Goal: Task Accomplishment & Management: Manage account settings

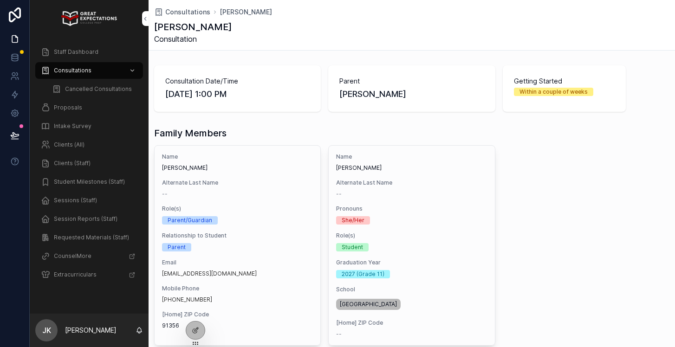
click at [180, 13] on span "Consultations" at bounding box center [187, 11] width 45 height 9
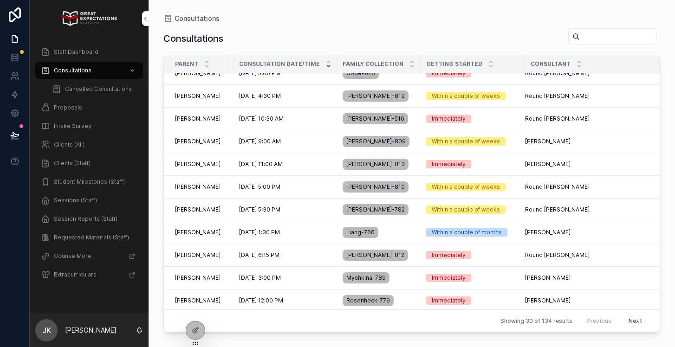
scroll to position [446, 0]
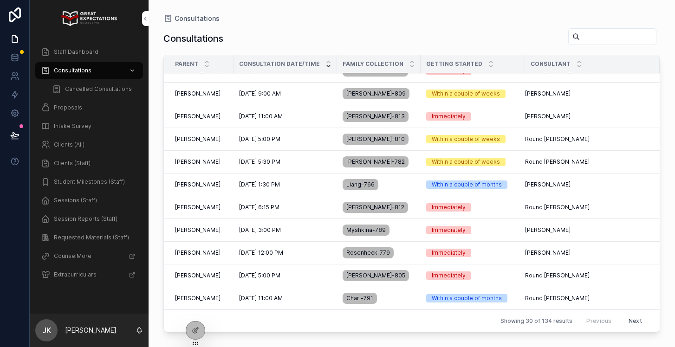
click at [62, 107] on span "Proposals" at bounding box center [68, 107] width 28 height 7
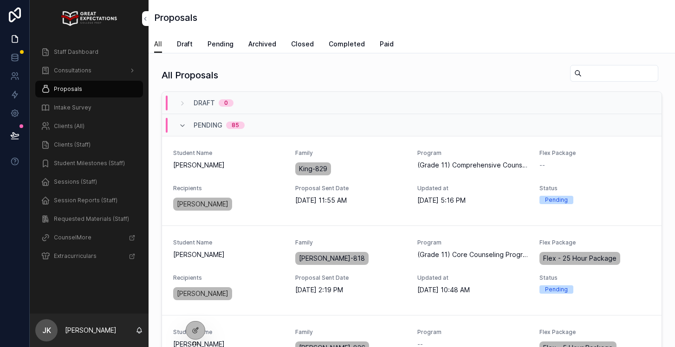
click at [601, 72] on input "scrollable content" at bounding box center [620, 73] width 76 height 13
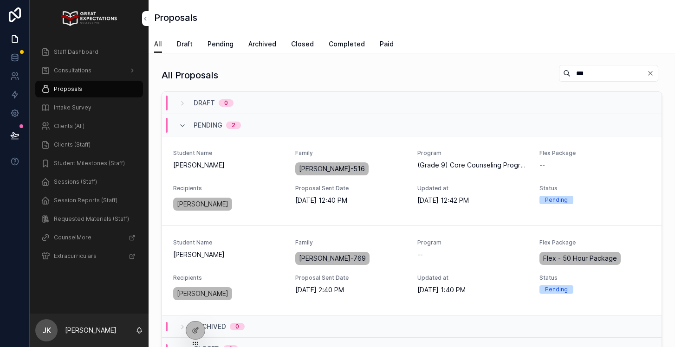
type input "***"
click at [215, 47] on span "Pending" at bounding box center [221, 43] width 26 height 9
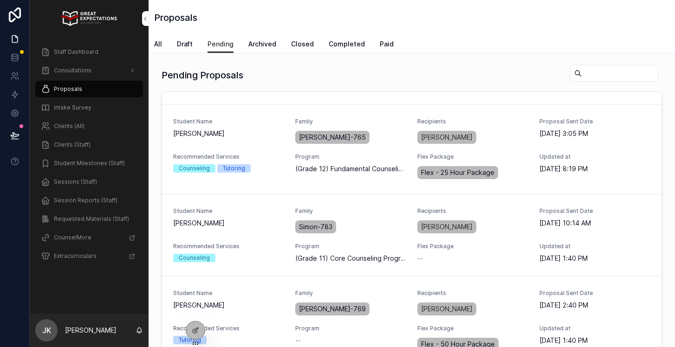
scroll to position [3246, 0]
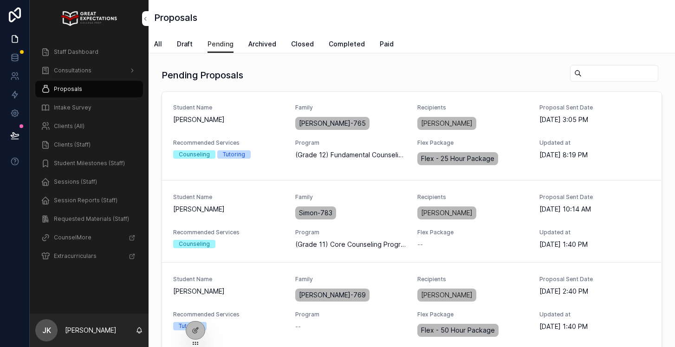
click at [0, 0] on span "PREVIEW PROPOSAL" at bounding box center [0, 0] width 0 height 0
click at [67, 71] on span "Consultations" at bounding box center [73, 70] width 38 height 7
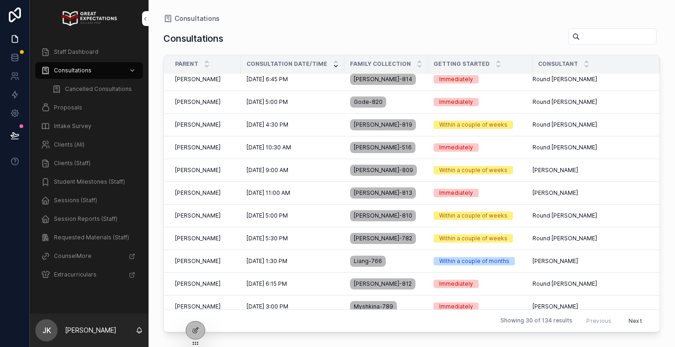
scroll to position [446, 0]
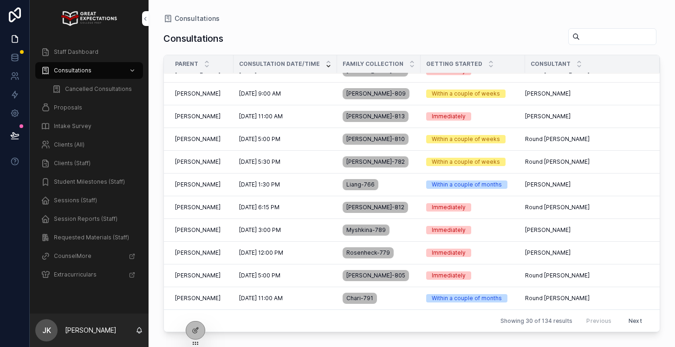
click at [634, 326] on button "Next" at bounding box center [635, 321] width 26 height 14
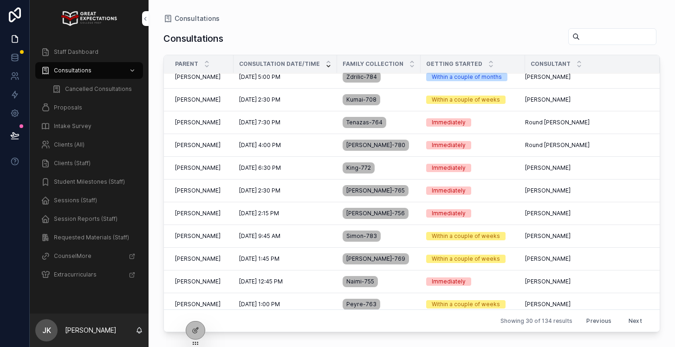
scroll to position [162, 0]
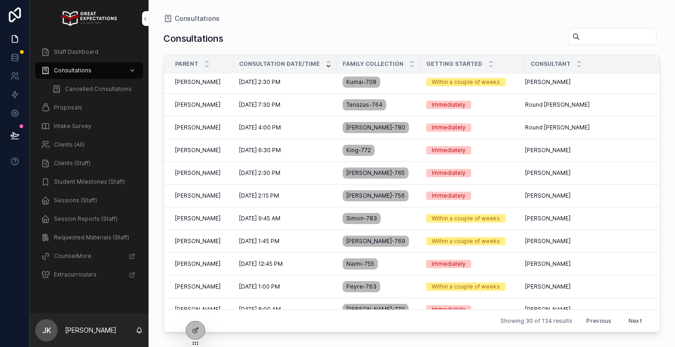
click at [234, 245] on td "[PERSON_NAME] [PERSON_NAME]" at bounding box center [199, 241] width 70 height 23
click at [204, 242] on span "[PERSON_NAME]" at bounding box center [198, 241] width 46 height 7
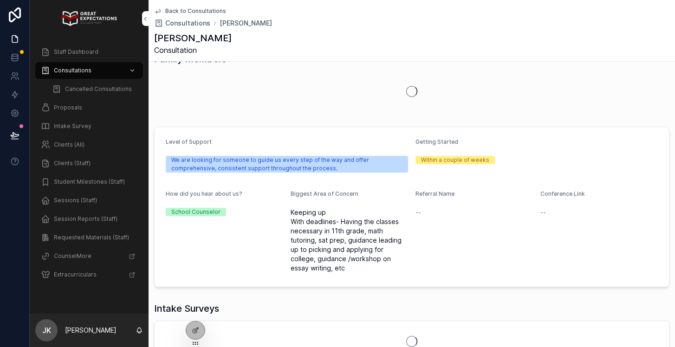
scroll to position [94, 0]
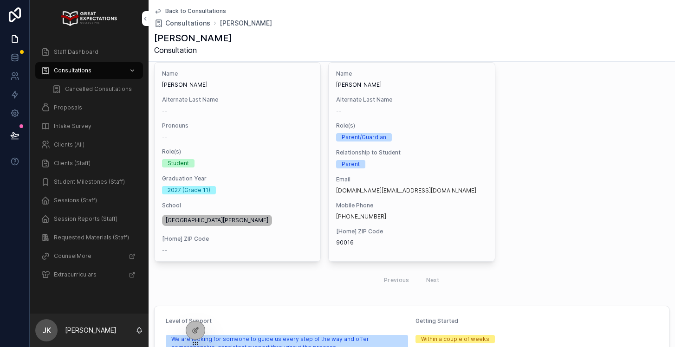
click at [303, 287] on div "Previous Next" at bounding box center [411, 280] width 515 height 22
click at [61, 108] on span "Proposals" at bounding box center [68, 107] width 28 height 7
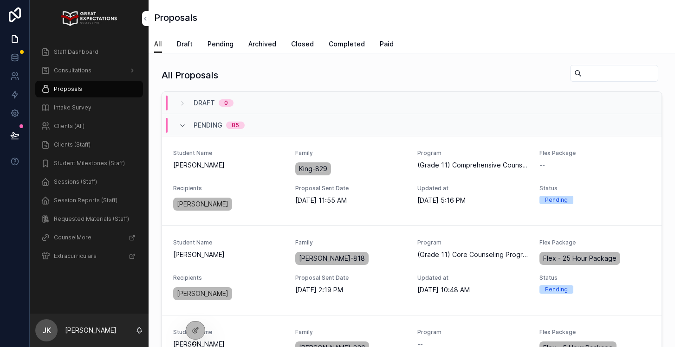
click at [218, 43] on span "Pending" at bounding box center [221, 43] width 26 height 9
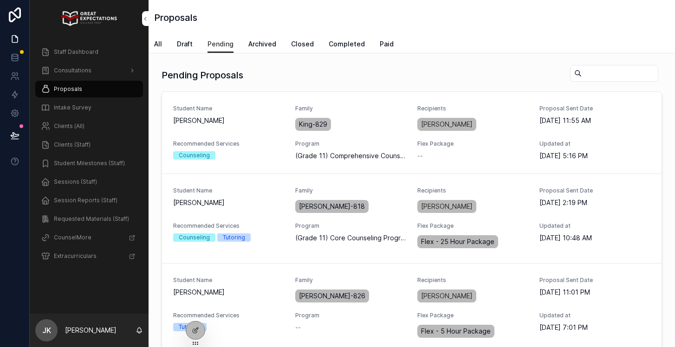
click at [591, 72] on input "scrollable content" at bounding box center [620, 73] width 76 height 13
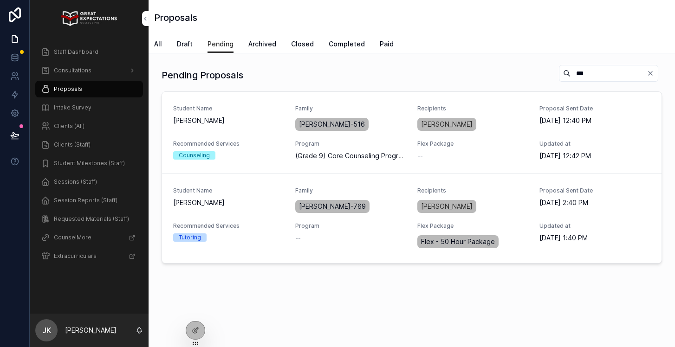
click at [0, 0] on span "EDIT PROPOSAL" at bounding box center [0, 0] width 0 height 0
click at [603, 74] on input "***" at bounding box center [609, 73] width 76 height 13
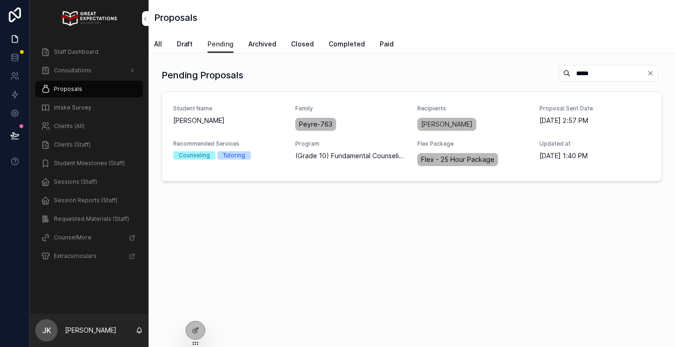
type input "*****"
click at [0, 0] on span "PREVIEW PROPOSAL" at bounding box center [0, 0] width 0 height 0
click at [0, 0] on button "EDIT PROPOSAL" at bounding box center [0, 0] width 0 height 0
click at [62, 73] on span "Consultations" at bounding box center [73, 70] width 38 height 7
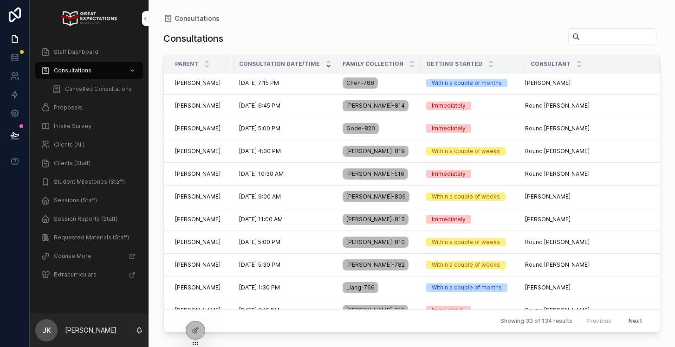
scroll to position [446, 0]
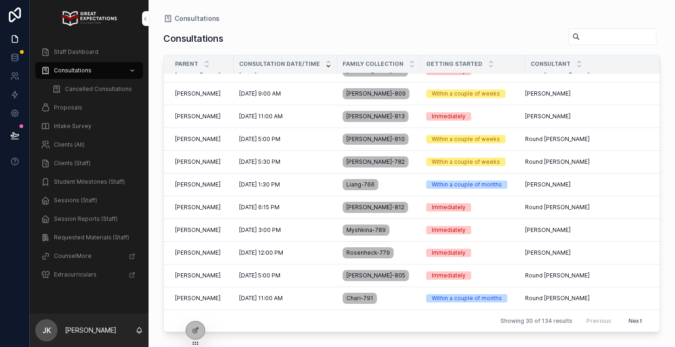
click at [635, 317] on button "Next" at bounding box center [635, 321] width 26 height 14
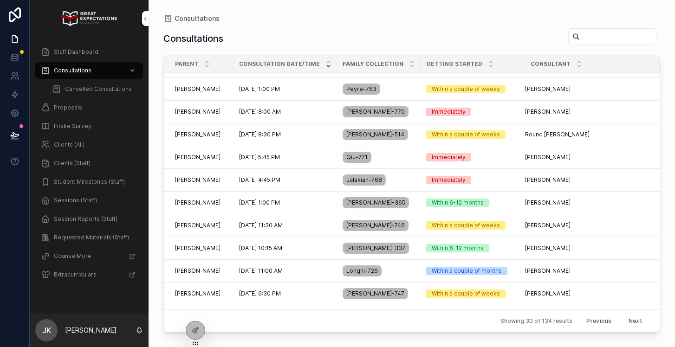
scroll to position [359, 0]
click at [192, 88] on span "[PERSON_NAME]" at bounding box center [198, 89] width 46 height 7
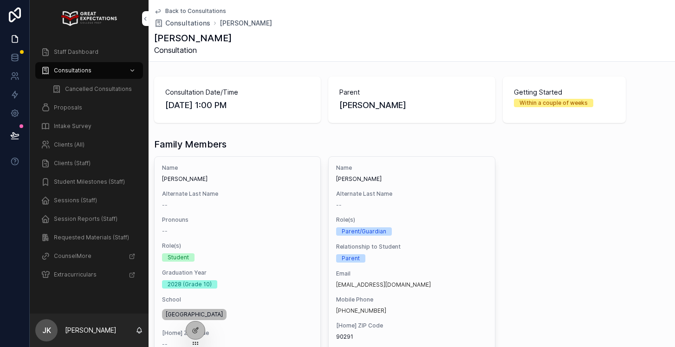
click at [95, 102] on div "Proposals" at bounding box center [89, 107] width 97 height 15
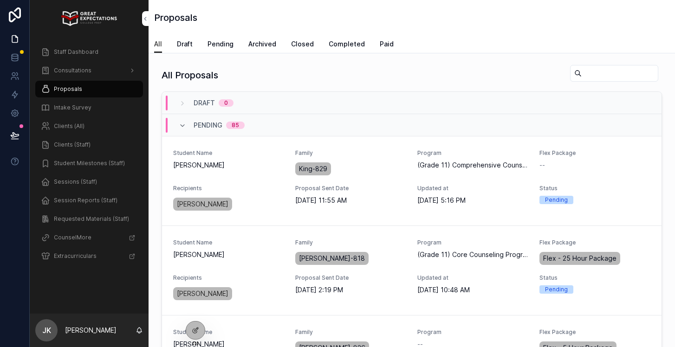
click at [210, 42] on span "Pending" at bounding box center [221, 43] width 26 height 9
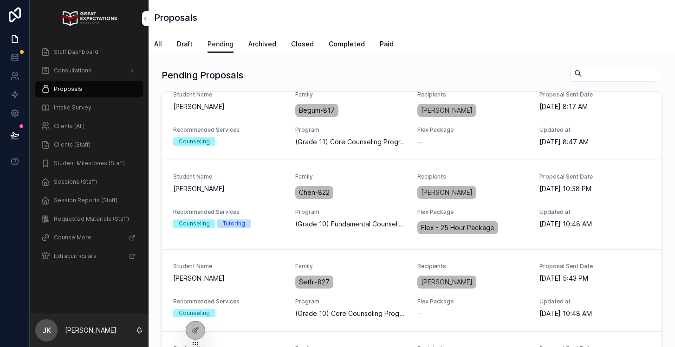
scroll to position [379, 0]
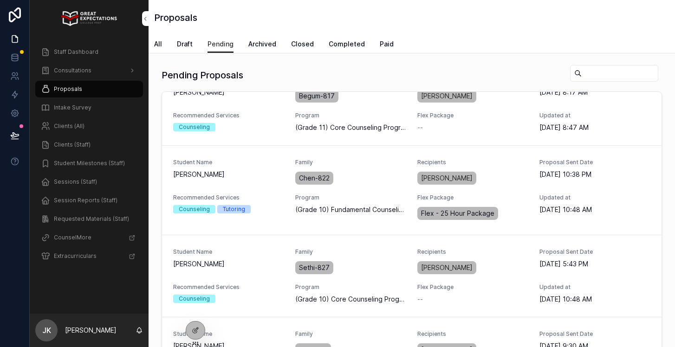
click at [607, 76] on input "scrollable content" at bounding box center [620, 73] width 76 height 13
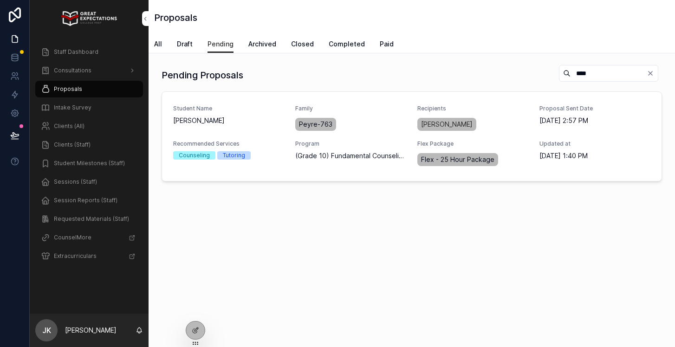
click at [0, 0] on span "EDIT PROPOSAL" at bounding box center [0, 0] width 0 height 0
click at [577, 72] on input "****" at bounding box center [609, 73] width 76 height 13
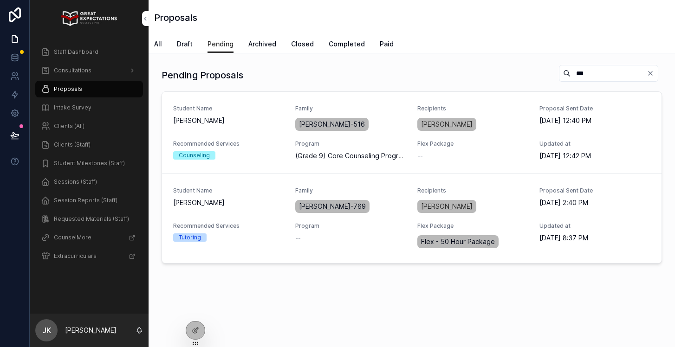
click at [0, 0] on span "EDIT PROPOSAL" at bounding box center [0, 0] width 0 height 0
click at [580, 73] on input "***" at bounding box center [609, 73] width 76 height 13
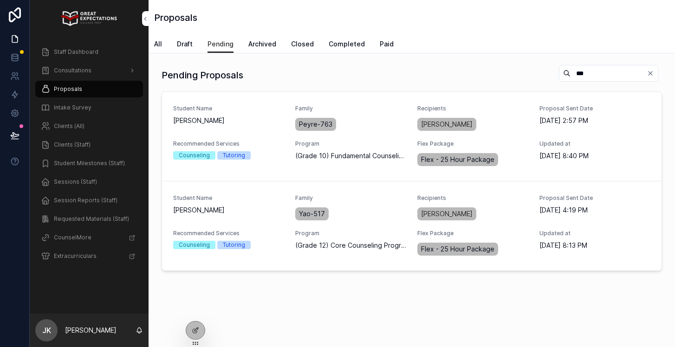
type input "***"
click at [0, 0] on span "PREVIEW PROPOSAL" at bounding box center [0, 0] width 0 height 0
drag, startPoint x: 493, startPoint y: 135, endPoint x: 474, endPoint y: 110, distance: 31.5
click at [474, 110] on link "Student Name [PERSON_NAME] Family Peyre-763 Recipients [PERSON_NAME] Proposal S…" at bounding box center [412, 137] width 500 height 90
click at [0, 0] on span "EDIT PROPOSAL" at bounding box center [0, 0] width 0 height 0
